Goal: Information Seeking & Learning: Learn about a topic

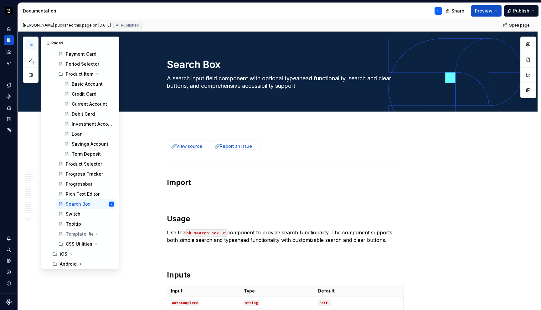
scroll to position [646, 0]
click at [74, 242] on div "CSS Utilities" at bounding box center [77, 243] width 23 height 6
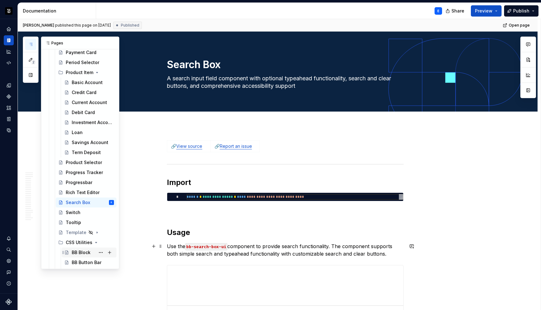
click at [78, 251] on div "BB Block" at bounding box center [81, 253] width 19 height 6
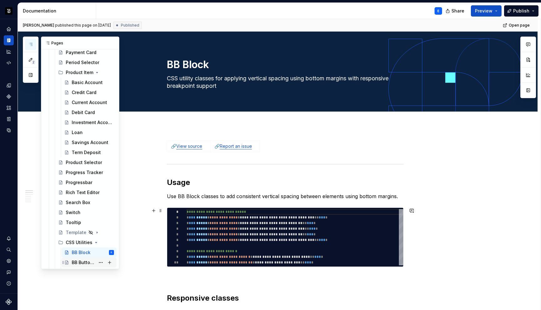
click at [88, 259] on div "BB Button Bar" at bounding box center [93, 262] width 42 height 9
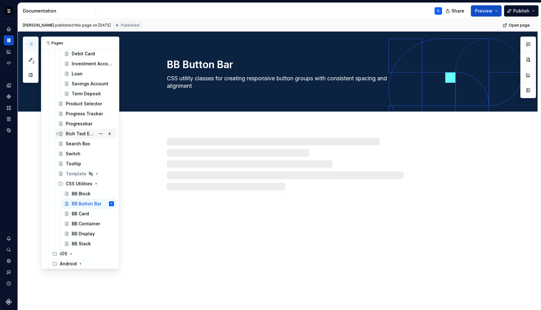
scroll to position [706, 0]
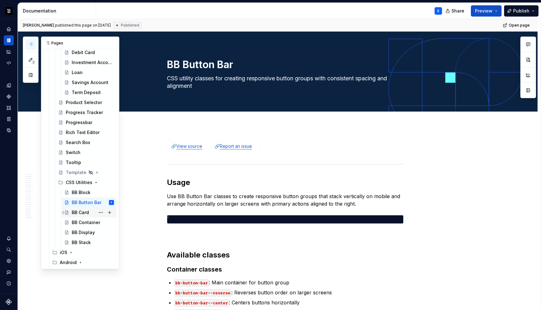
click at [82, 212] on div "BB Card" at bounding box center [80, 213] width 17 height 6
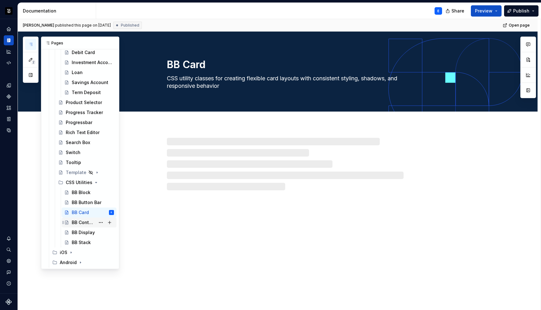
click at [82, 222] on div "BB Container" at bounding box center [83, 223] width 23 height 6
click at [81, 232] on div "BB Display" at bounding box center [83, 233] width 23 height 6
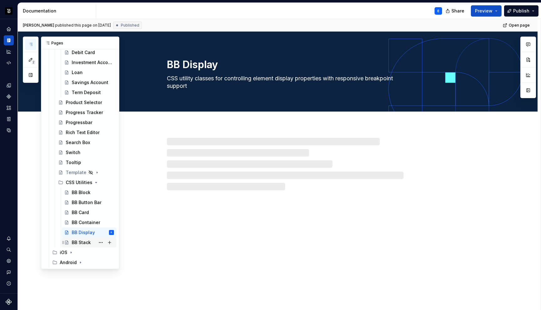
click at [81, 242] on div "BB Stack" at bounding box center [81, 243] width 19 height 6
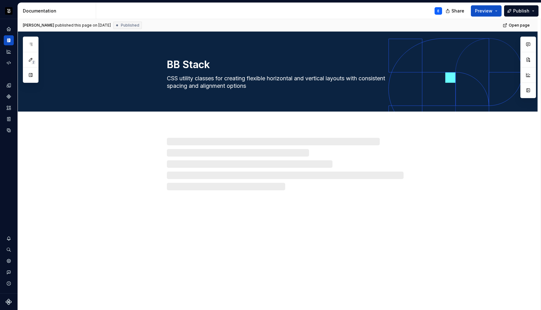
type textarea "*"
